Goal: Task Accomplishment & Management: Manage account settings

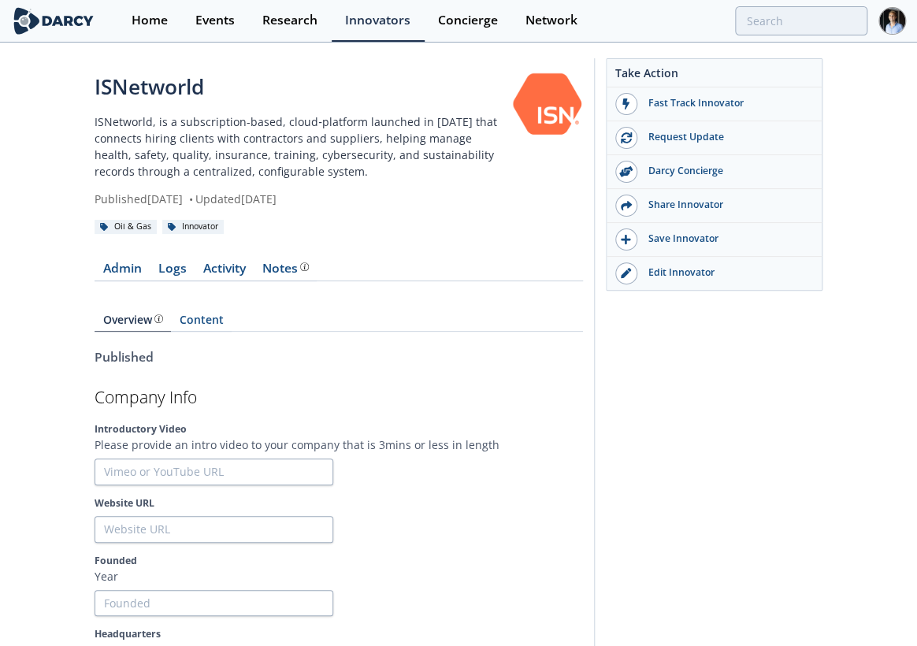
click at [161, 512] on div "Website URL" at bounding box center [339, 519] width 488 height 46
click at [169, 524] on input "Website URL" at bounding box center [214, 529] width 239 height 27
paste input "[URL][DOMAIN_NAME]"
type input "[URL][DOMAIN_NAME]"
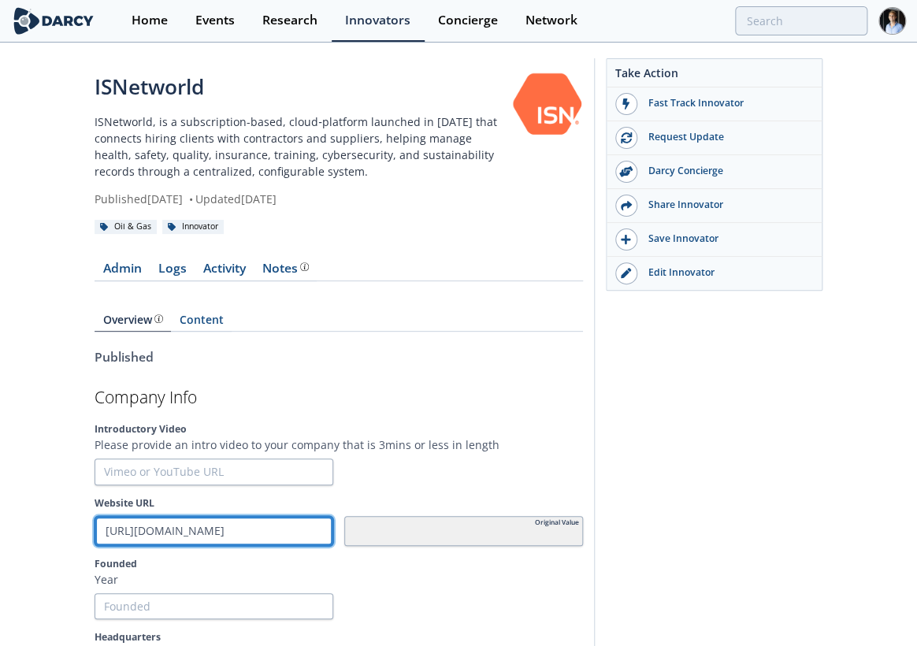
type input "[URL][DOMAIN_NAME]"
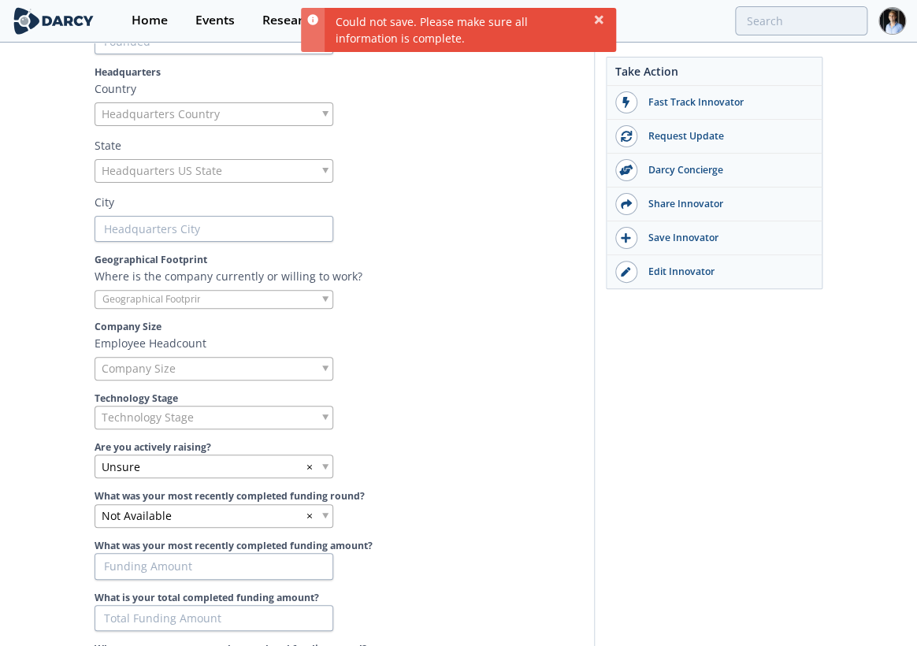
scroll to position [350, 0]
